Goal: Task Accomplishment & Management: Complete application form

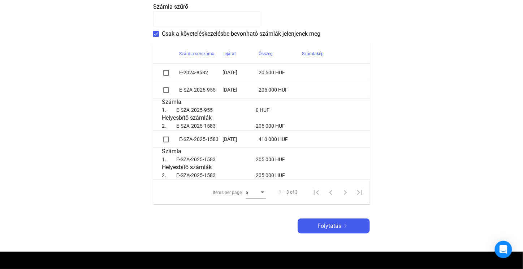
scroll to position [181, 0]
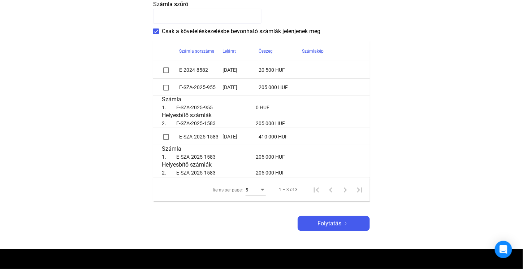
click at [166, 136] on span at bounding box center [166, 137] width 6 height 6
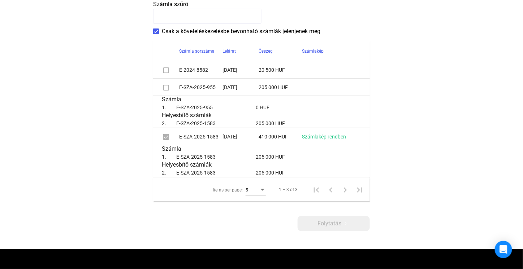
click at [166, 136] on span at bounding box center [166, 137] width 6 height 6
click at [158, 32] on span at bounding box center [156, 32] width 6 height 6
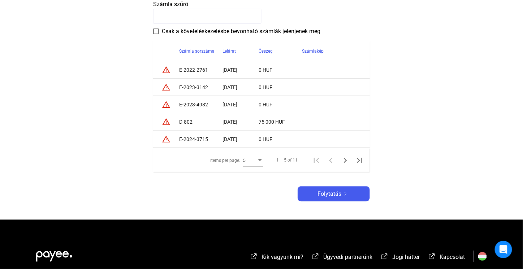
click at [158, 32] on span at bounding box center [156, 32] width 6 height 6
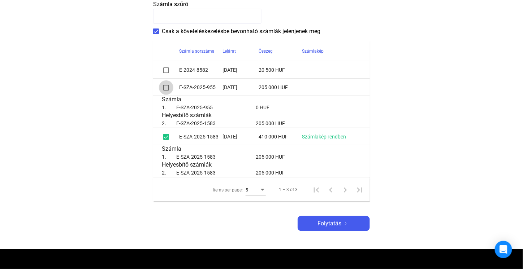
click at [166, 89] on span at bounding box center [166, 88] width 6 height 6
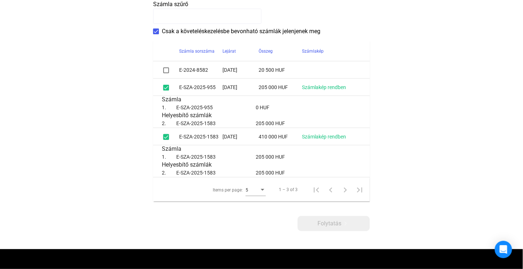
click at [166, 137] on span at bounding box center [166, 137] width 6 height 6
click at [155, 28] on label "Csak a követeléskezelésbe bevonható számlák jelenjenek meg" at bounding box center [236, 31] width 167 height 9
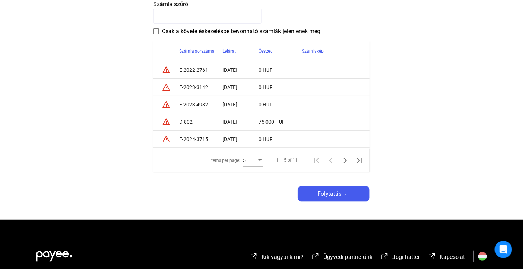
click at [155, 28] on label "Csak a követeléskezelésbe bevonható számlák jelenjenek meg" at bounding box center [236, 31] width 167 height 9
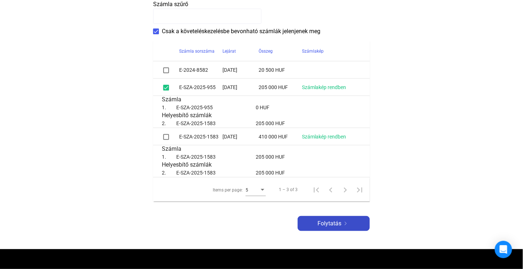
click at [335, 226] on span "Folytatás" at bounding box center [329, 224] width 24 height 9
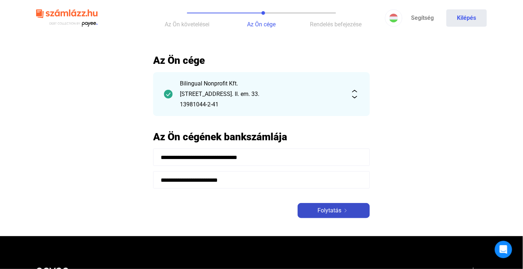
click at [337, 213] on span "Folytatás" at bounding box center [329, 211] width 24 height 9
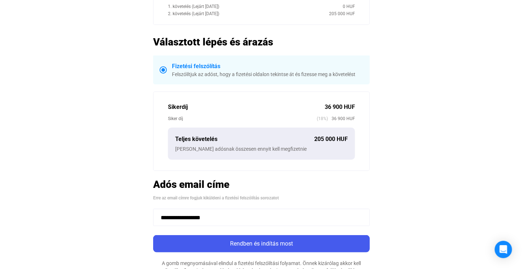
scroll to position [217, 0]
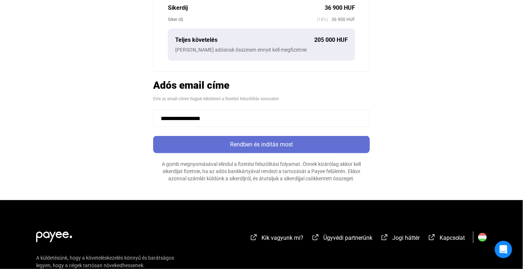
click at [292, 146] on div "Rendben és indítás most" at bounding box center [261, 144] width 212 height 9
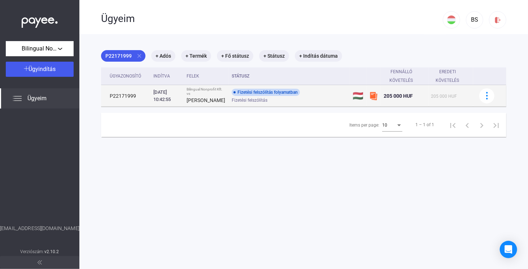
click at [157, 99] on div "[DATE] 10:42:55" at bounding box center [166, 96] width 27 height 14
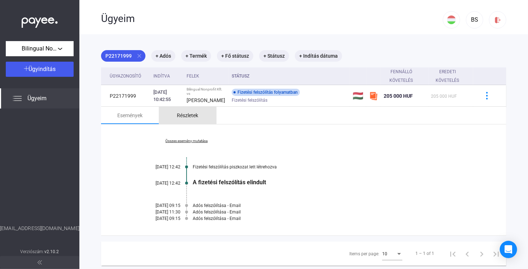
click at [183, 120] on div "Részletek" at bounding box center [187, 115] width 21 height 9
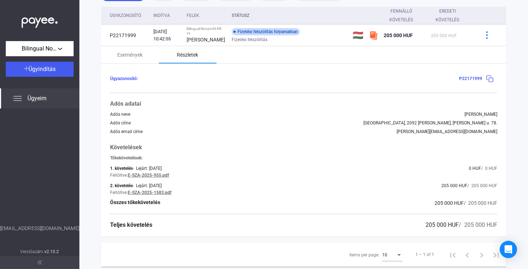
scroll to position [84, 0]
